Goal: Task Accomplishment & Management: Use online tool/utility

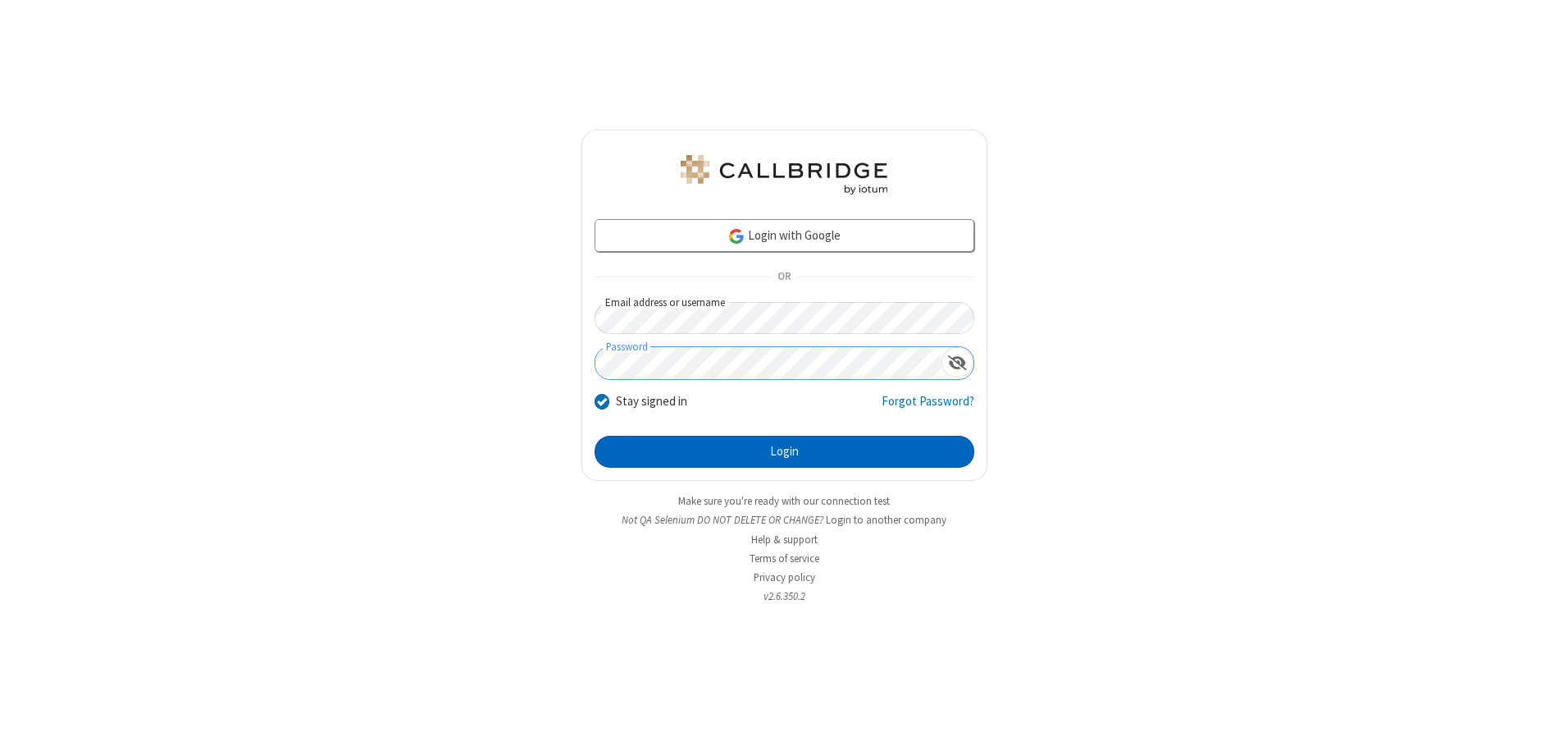
click at [784, 452] on button "Login" at bounding box center [784, 452] width 380 height 33
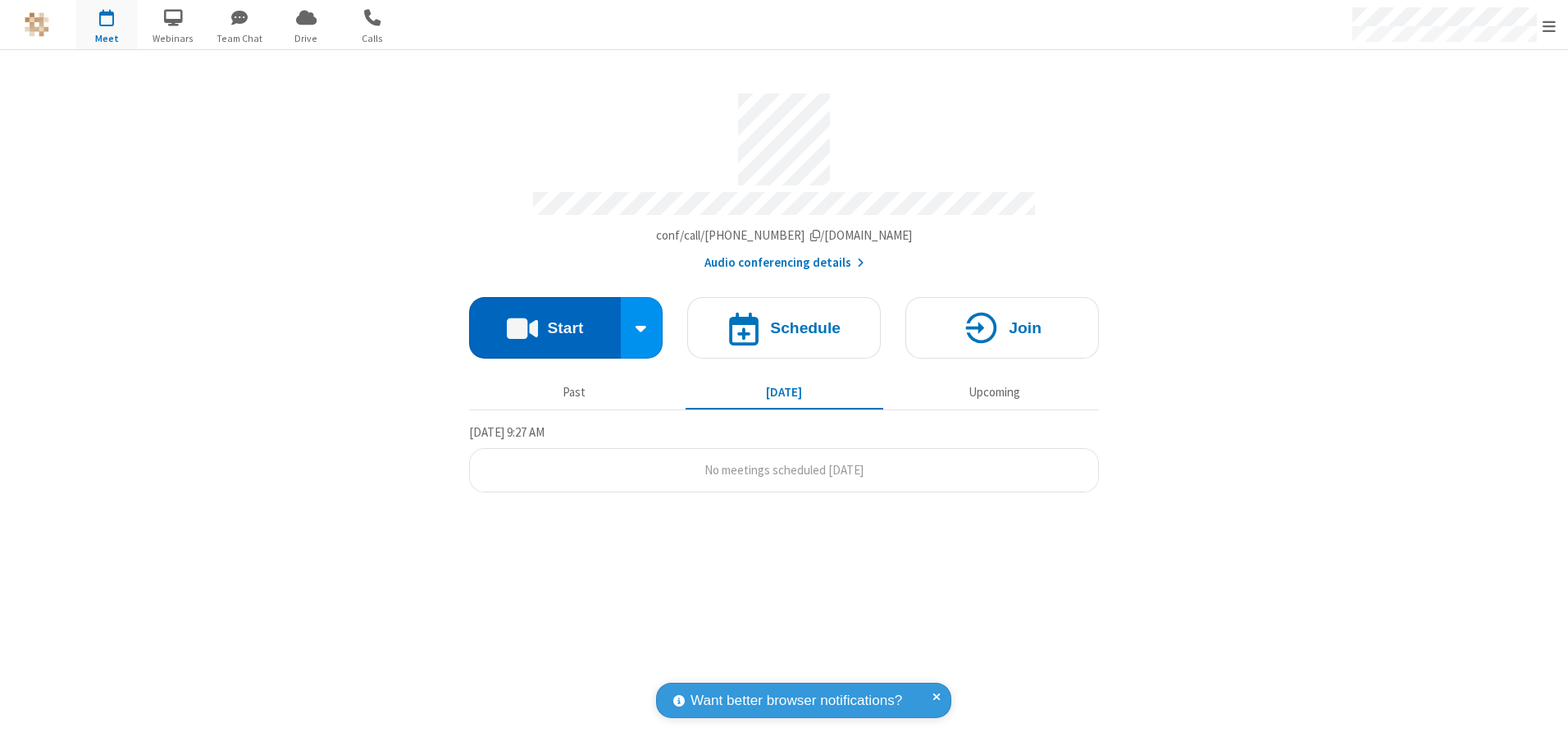
click at [544, 321] on button "Start" at bounding box center [545, 327] width 152 height 62
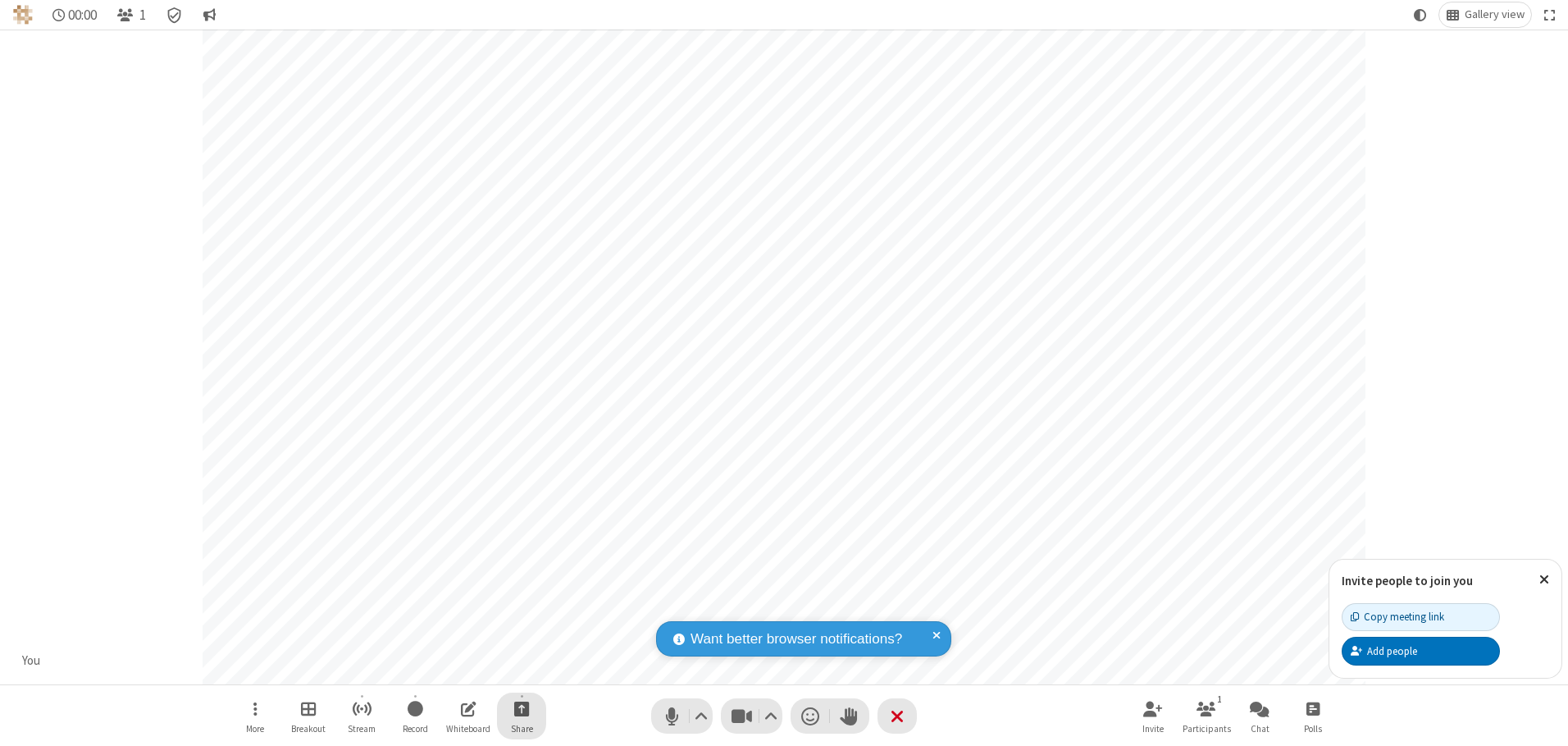
click at [522, 708] on span "Start sharing" at bounding box center [522, 709] width 15 height 20
click at [521, 608] on span "Share additional camera" at bounding box center [532, 612] width 122 height 14
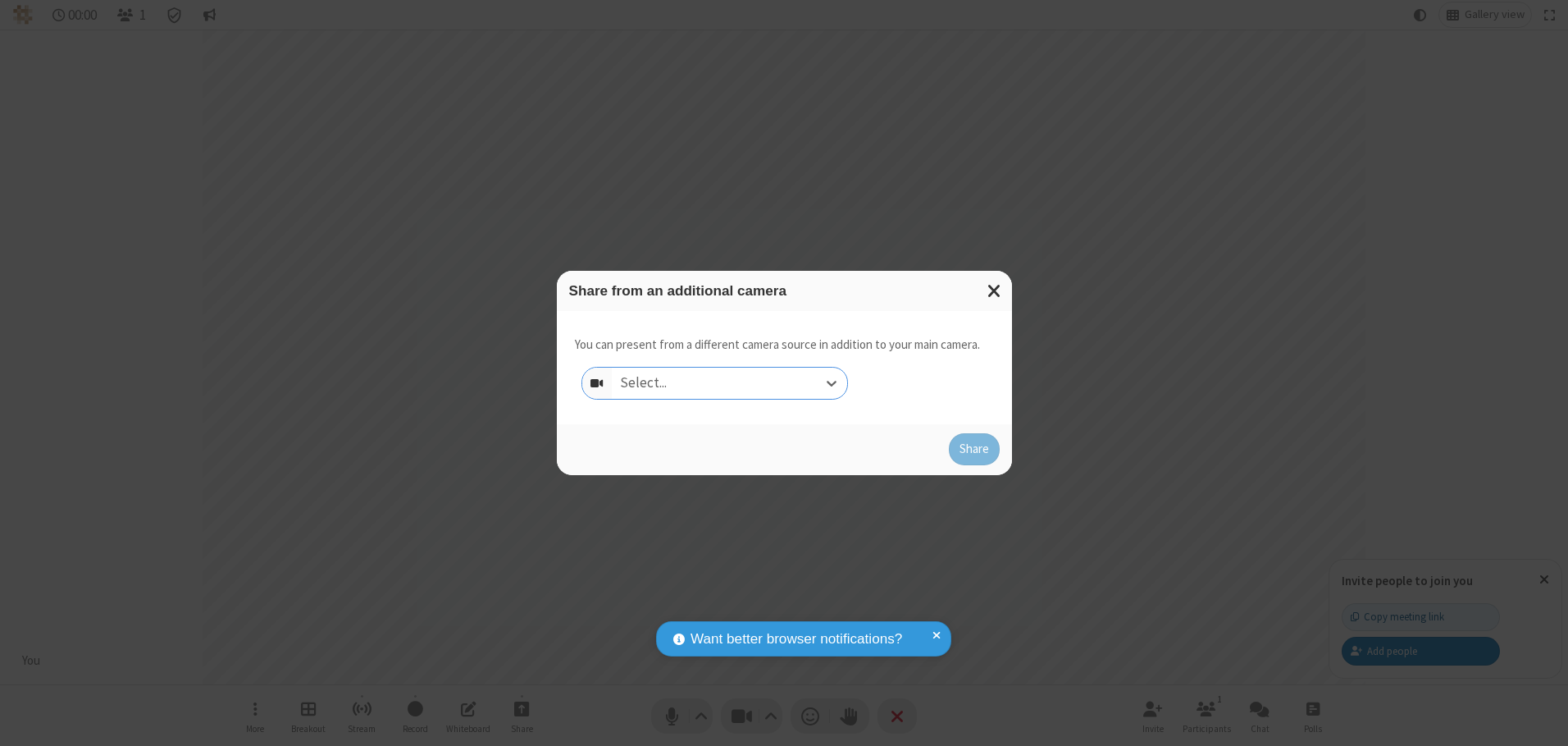
click at [729, 382] on div "Select..." at bounding box center [729, 383] width 235 height 31
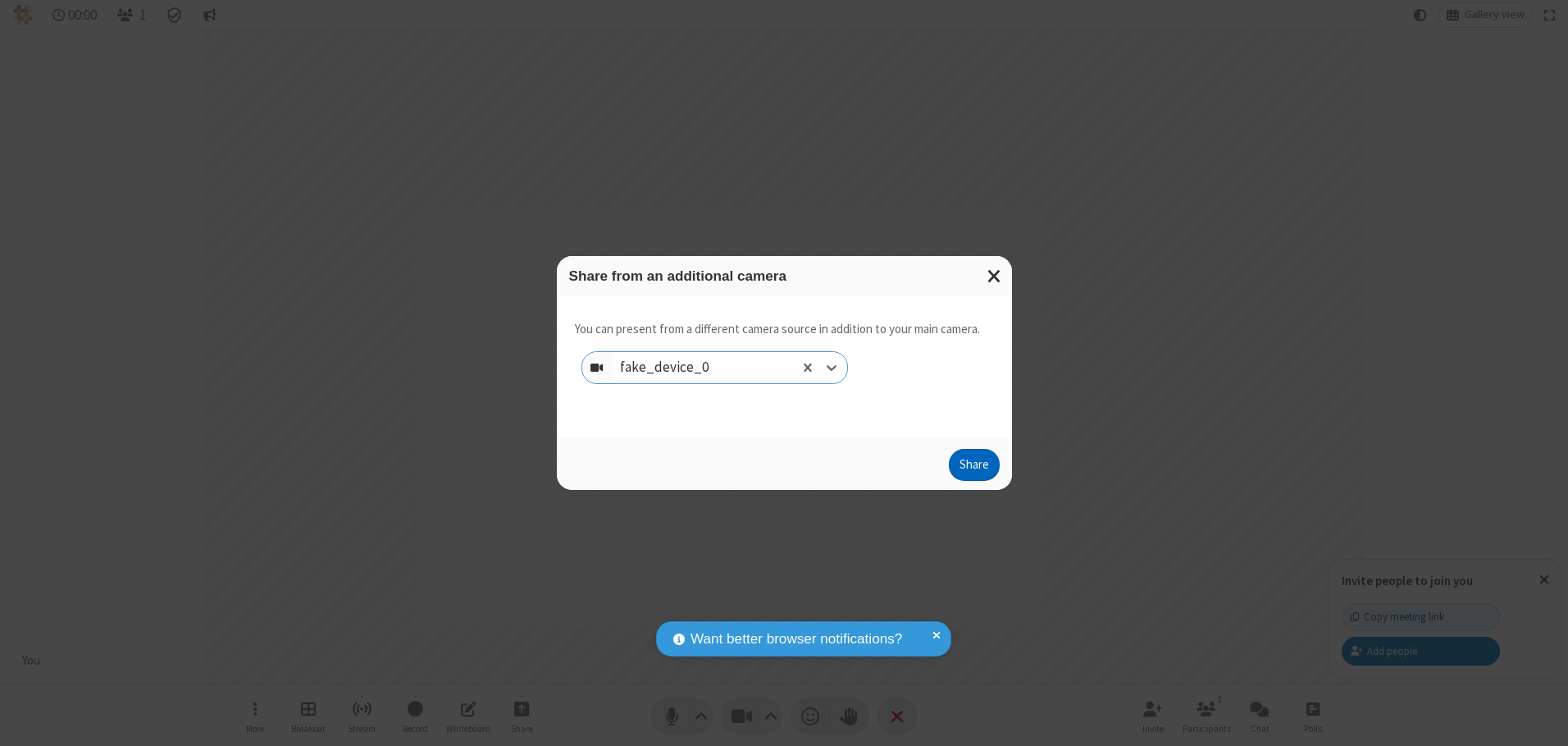
click at [974, 469] on button "Share" at bounding box center [975, 465] width 51 height 33
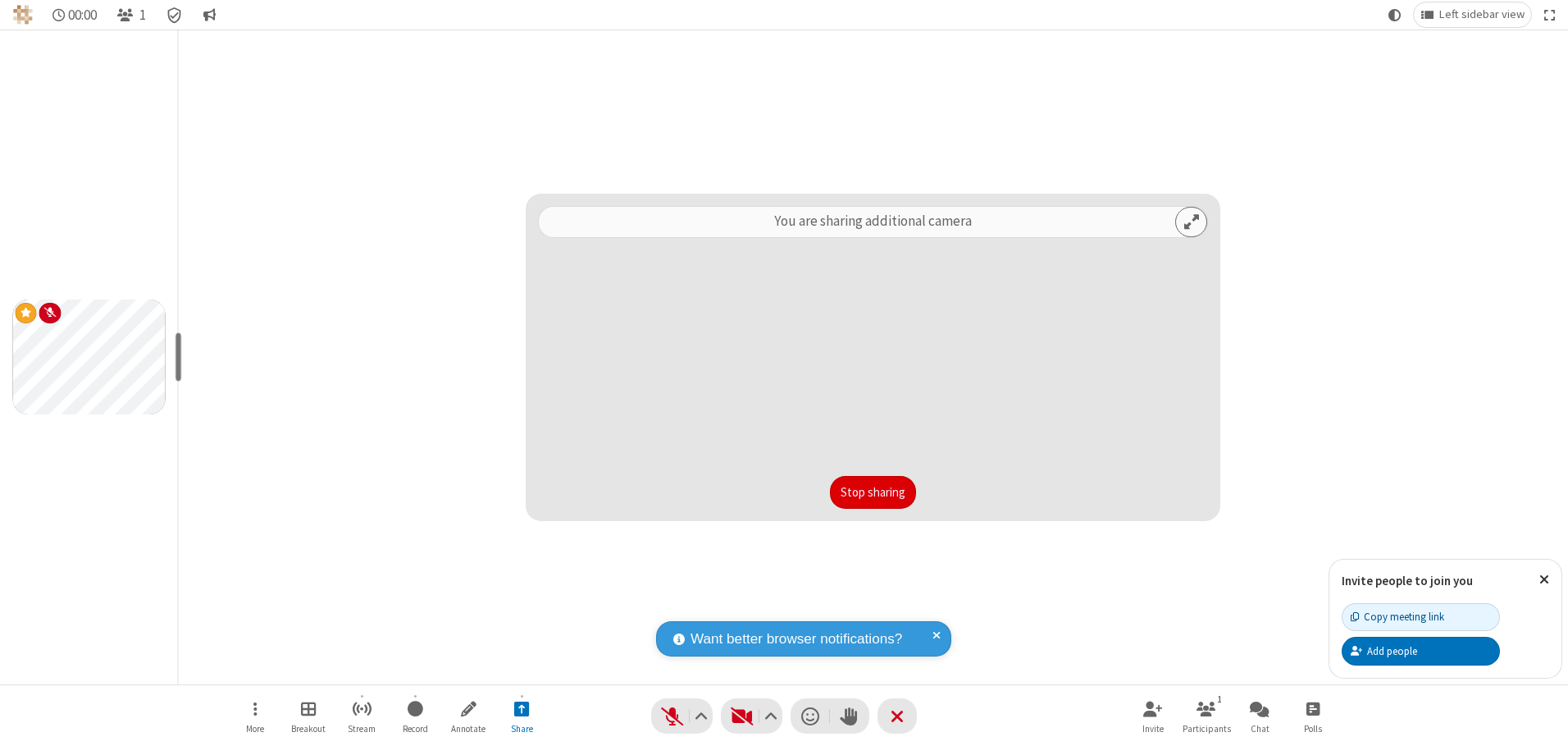
click at [872, 491] on button "Stop sharing" at bounding box center [873, 492] width 86 height 33
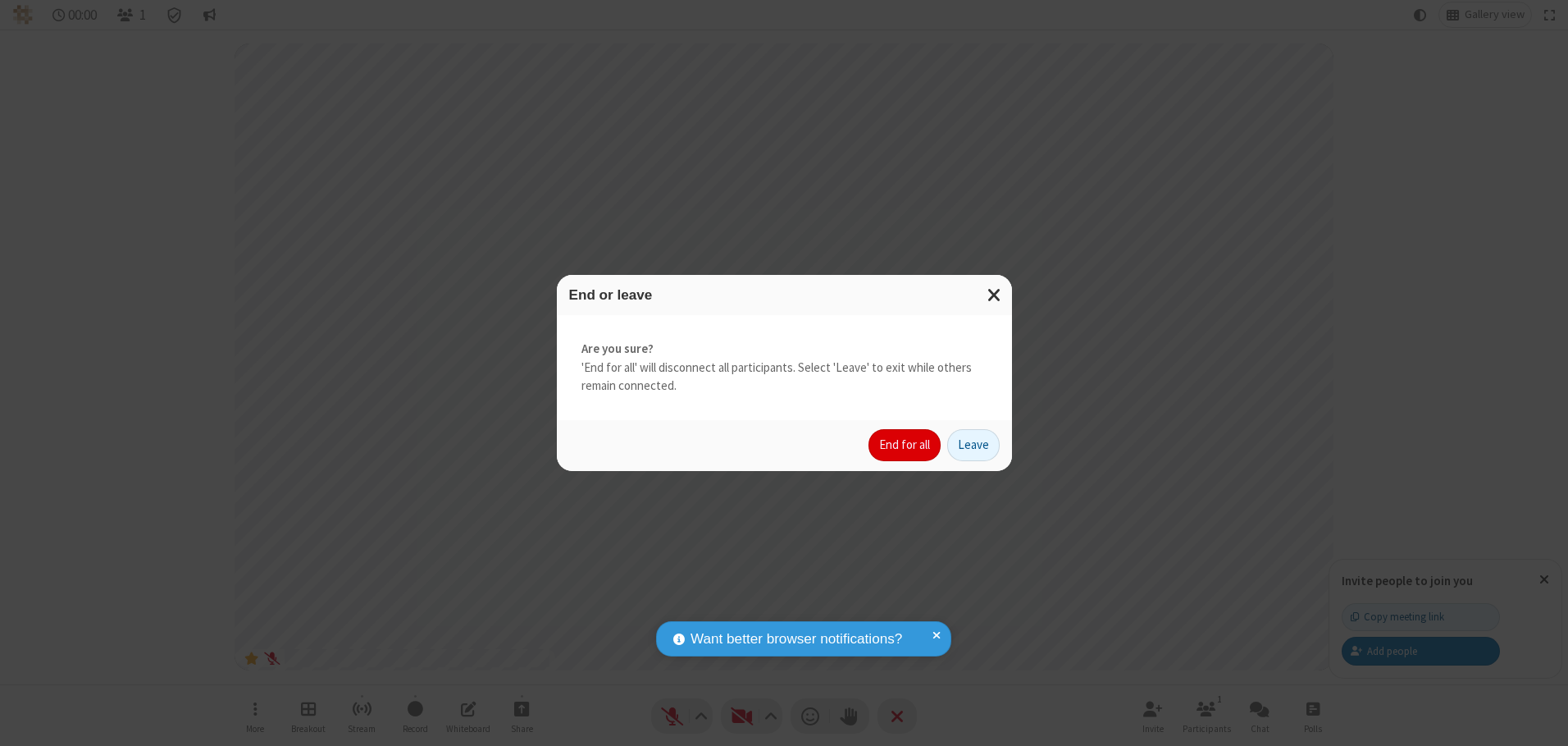
click at [905, 445] on button "End for all" at bounding box center [904, 445] width 72 height 33
